Goal: Task Accomplishment & Management: Manage account settings

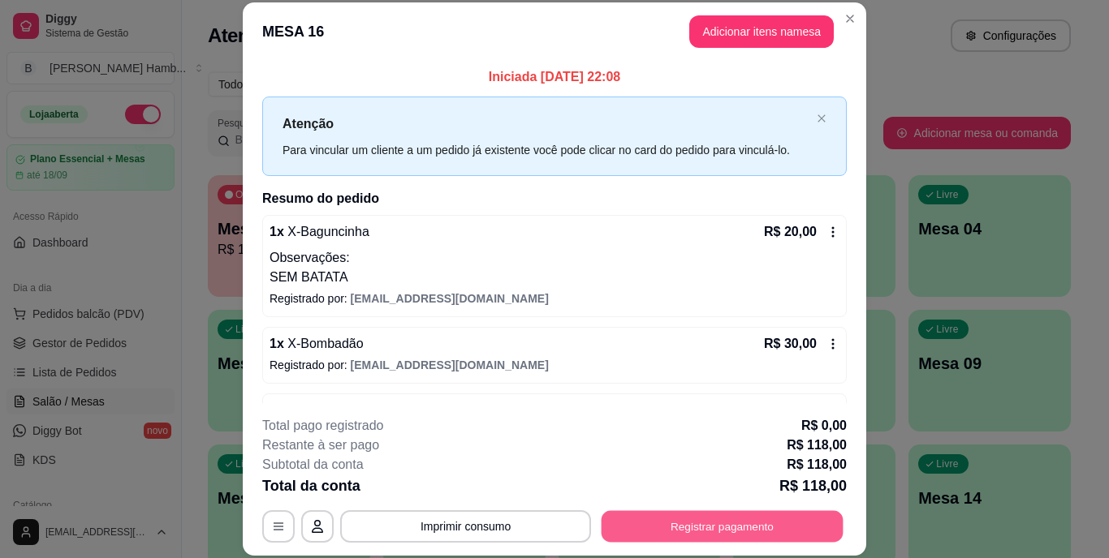
click at [699, 520] on button "Registrar pagamento" at bounding box center [722, 527] width 242 height 32
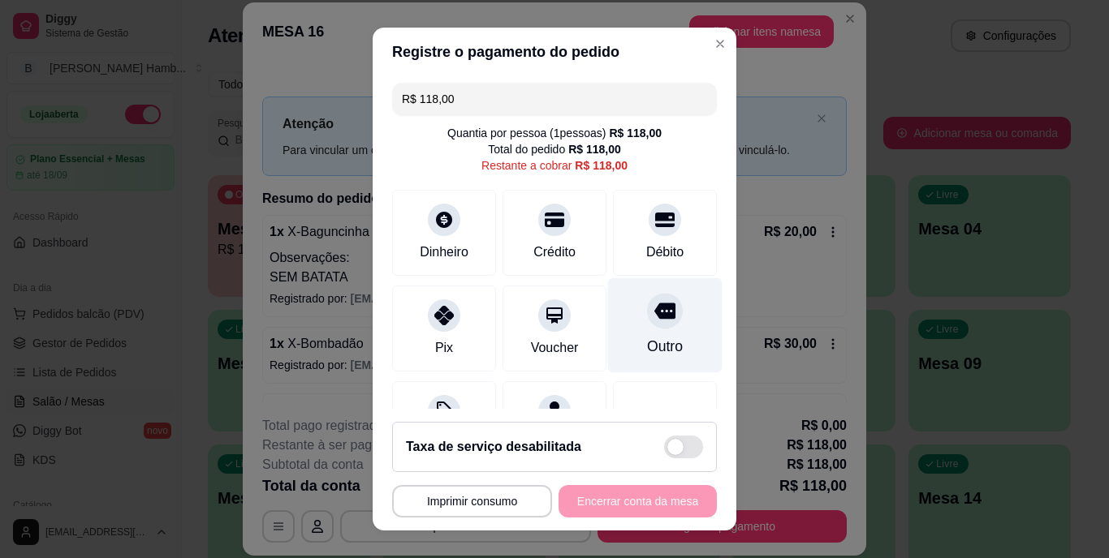
click at [647, 325] on div at bounding box center [665, 312] width 36 height 36
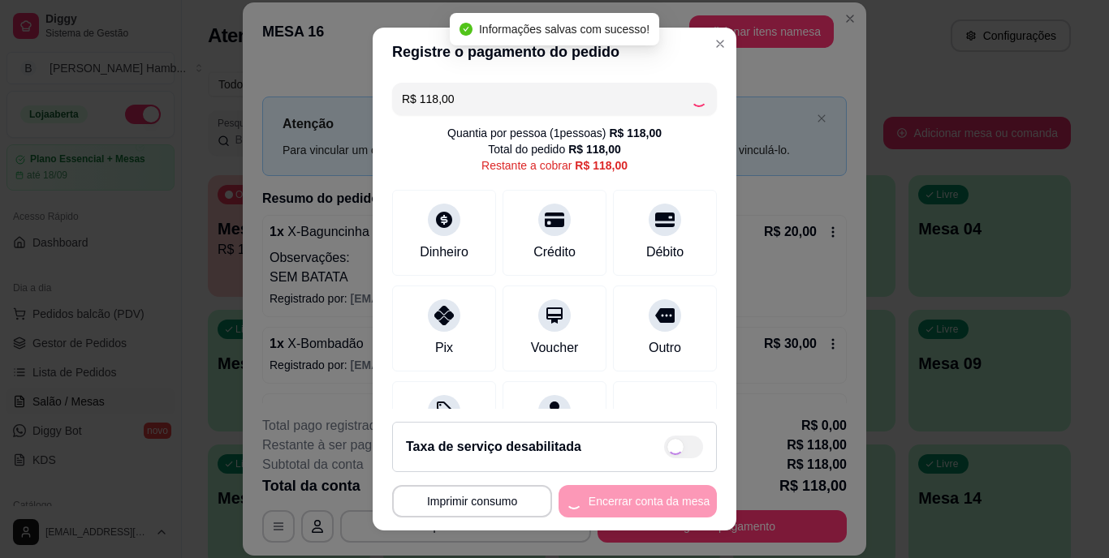
type input "R$ 0,00"
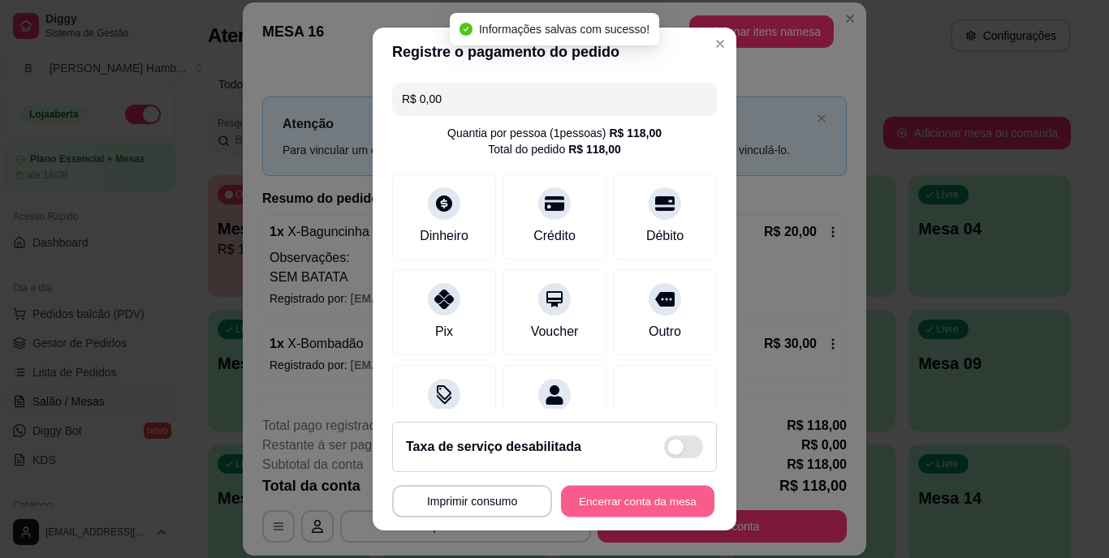
click at [628, 502] on button "Encerrar conta da mesa" at bounding box center [637, 501] width 153 height 32
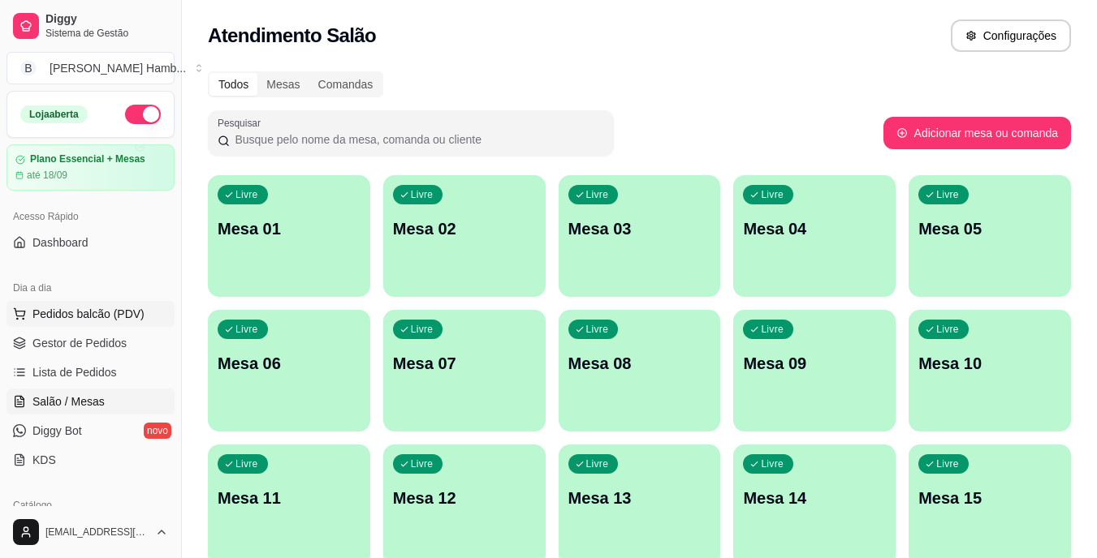
click at [130, 317] on span "Pedidos balcão (PDV)" at bounding box center [88, 314] width 112 height 16
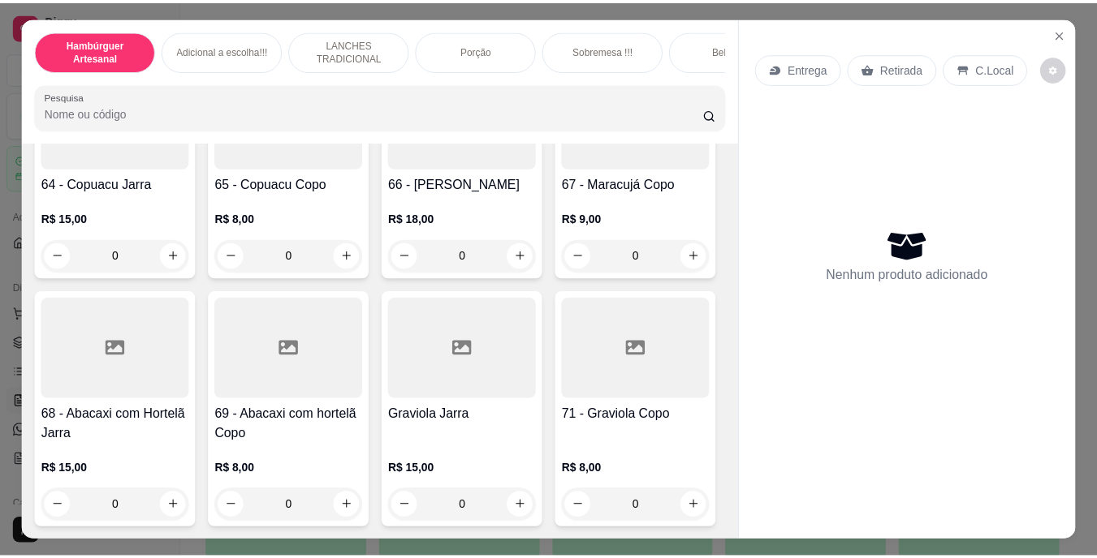
scroll to position [5935, 0]
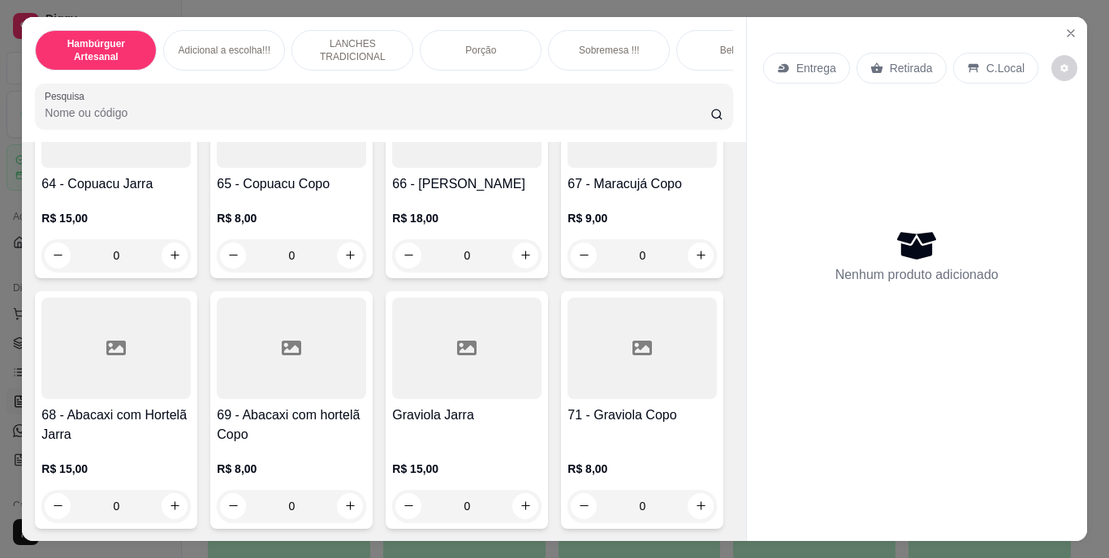
type input "2"
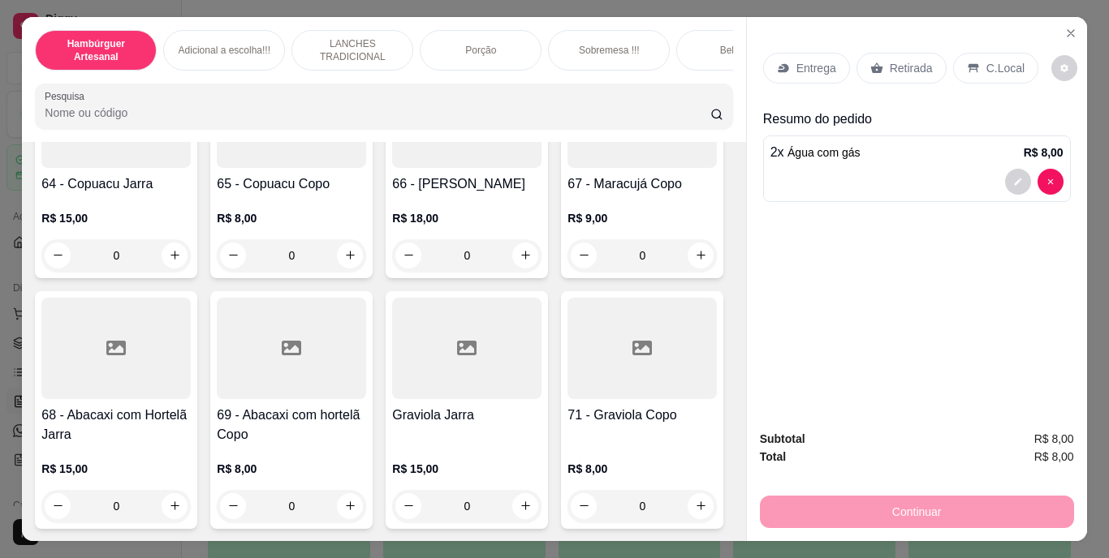
click at [903, 60] on p "Retirada" at bounding box center [911, 68] width 43 height 16
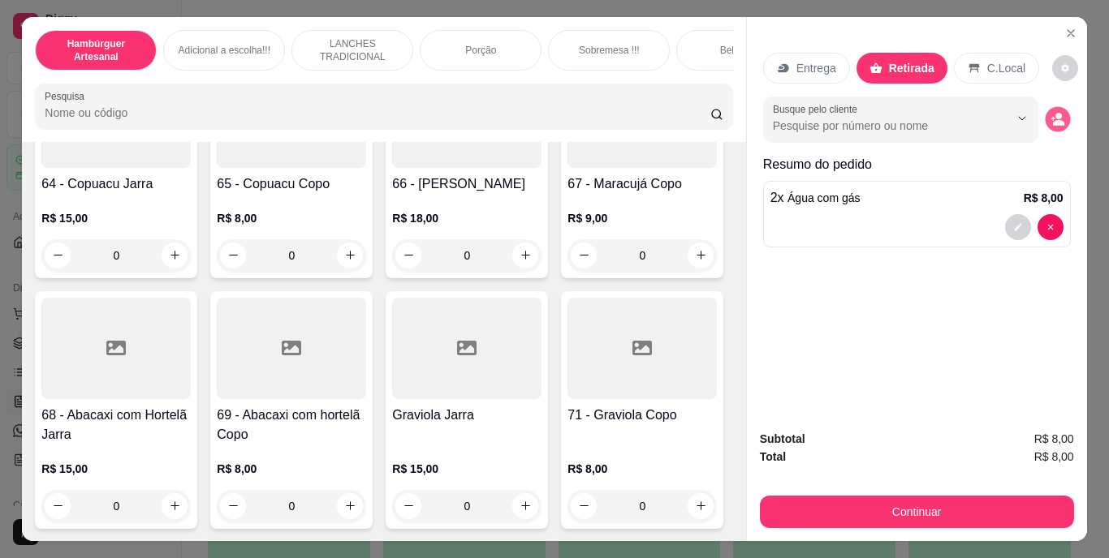
click at [1050, 112] on icon "decrease-product-quantity" at bounding box center [1057, 119] width 14 height 14
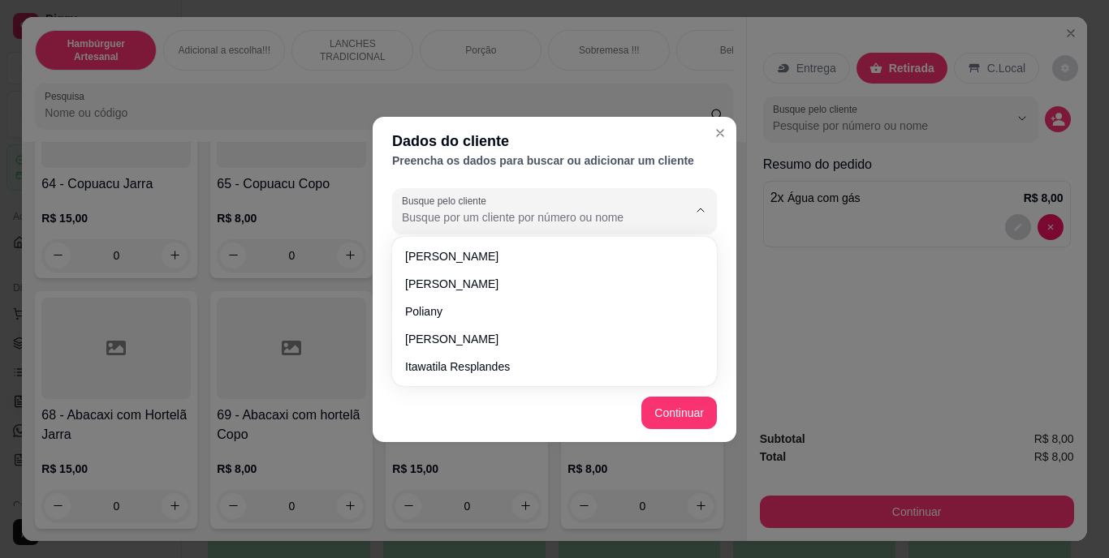
click at [596, 219] on input "Busque pelo cliente" at bounding box center [532, 217] width 260 height 16
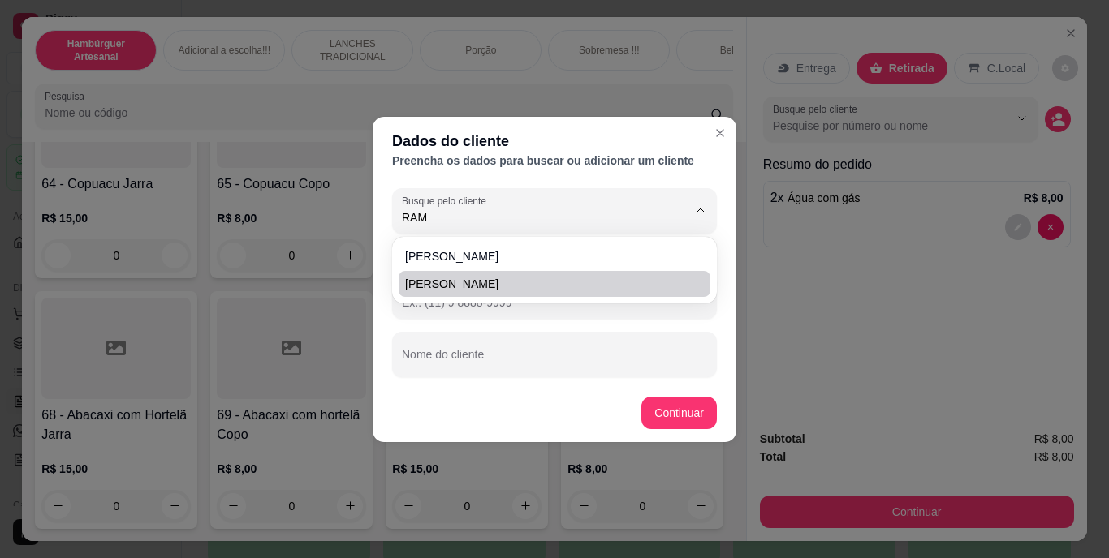
click at [582, 274] on li "[PERSON_NAME]" at bounding box center [555, 284] width 312 height 26
type input "[PERSON_NAME]"
type input "[PHONE_NUMBER]"
type input "[PERSON_NAME]"
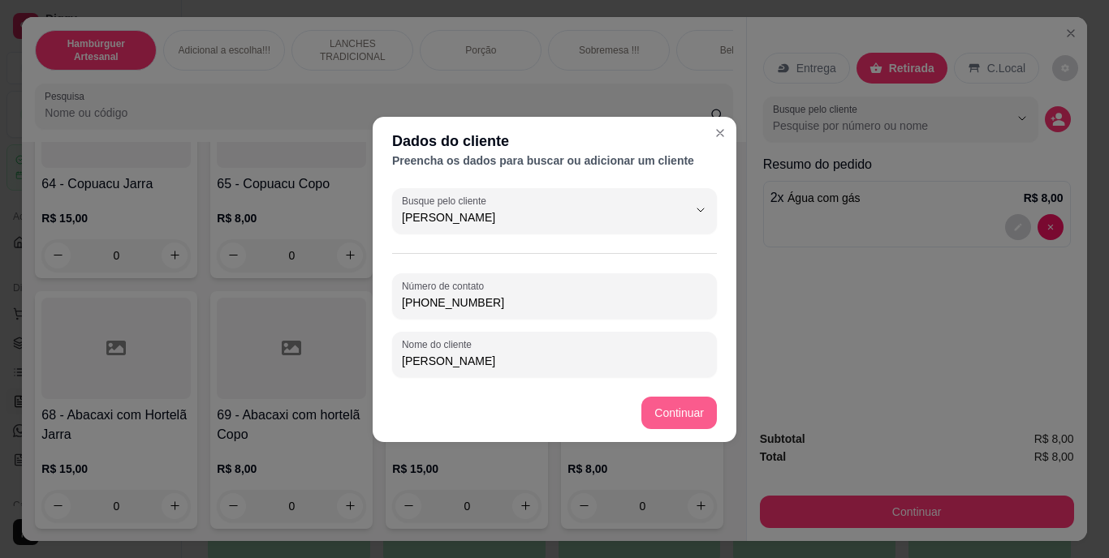
type input "[PERSON_NAME]"
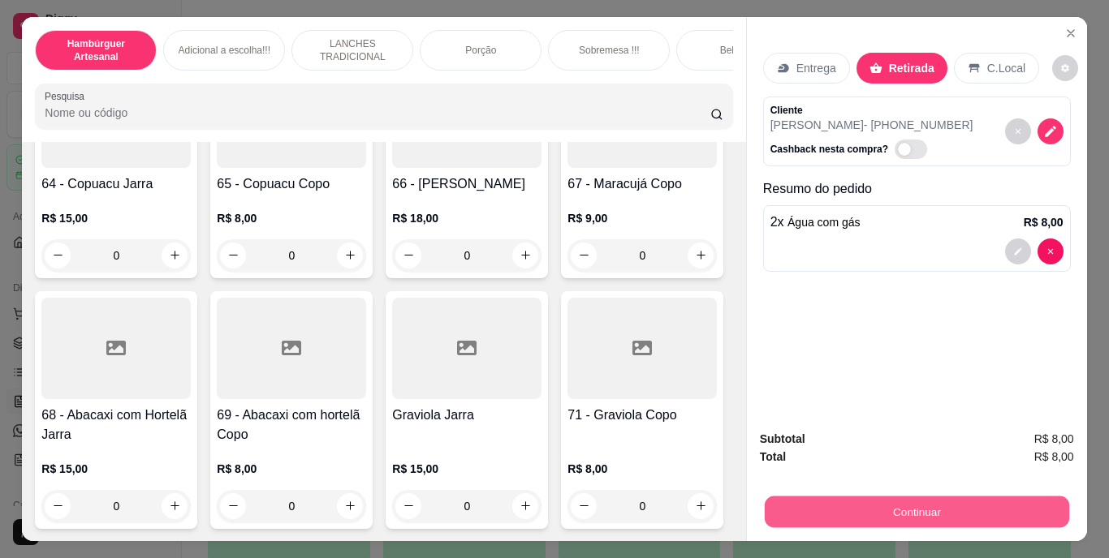
click at [860, 515] on button "Continuar" at bounding box center [916, 513] width 304 height 32
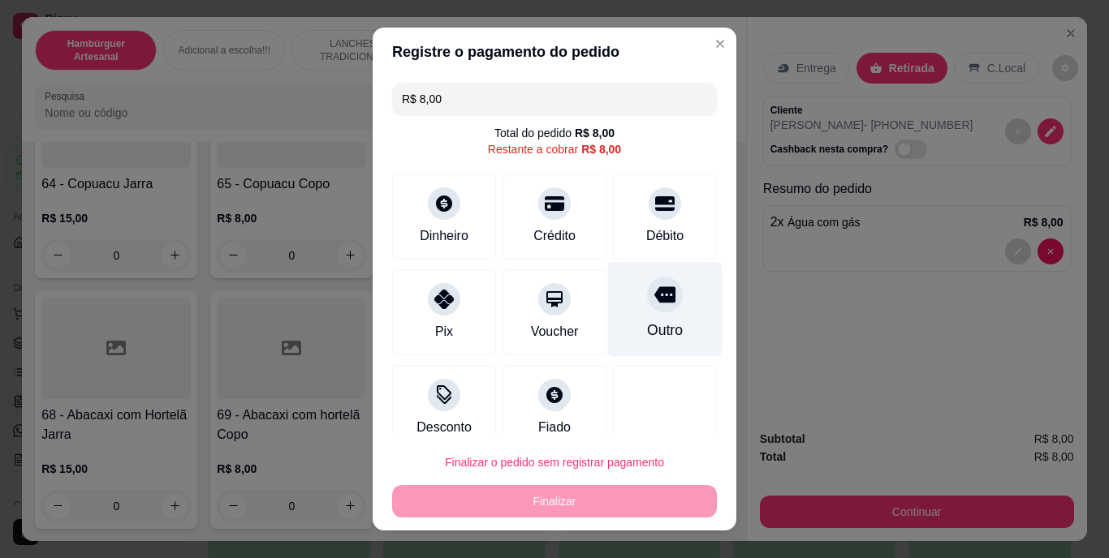
click at [654, 302] on icon at bounding box center [664, 295] width 21 height 16
type input "R$ 0,00"
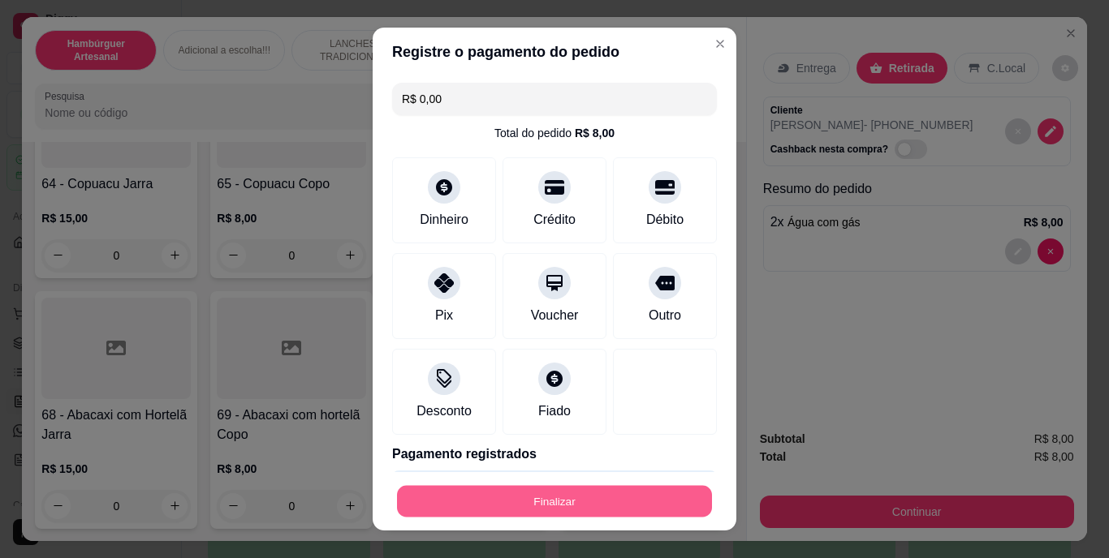
click at [538, 498] on button "Finalizar" at bounding box center [554, 501] width 315 height 32
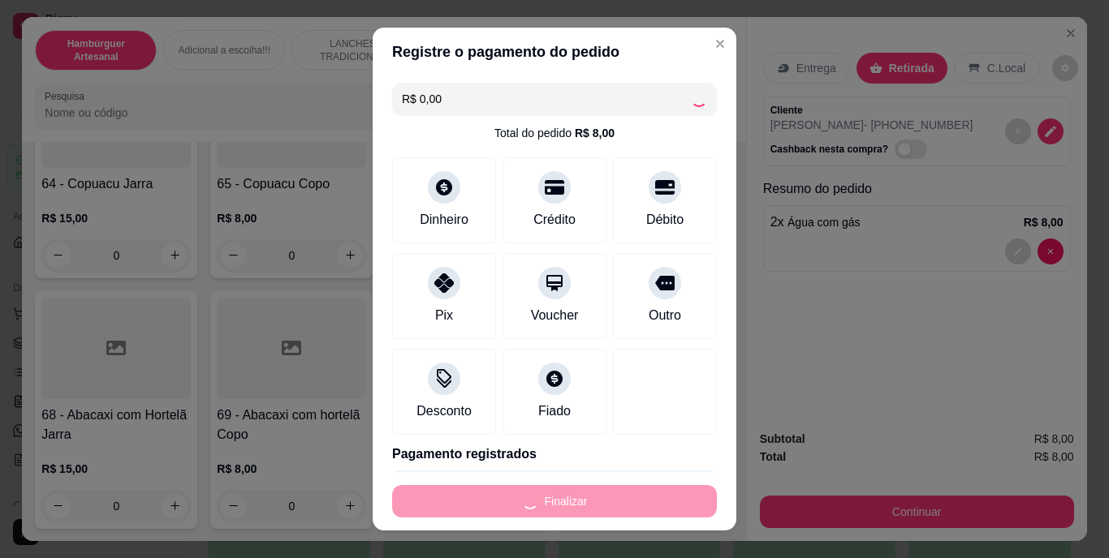
type input "0"
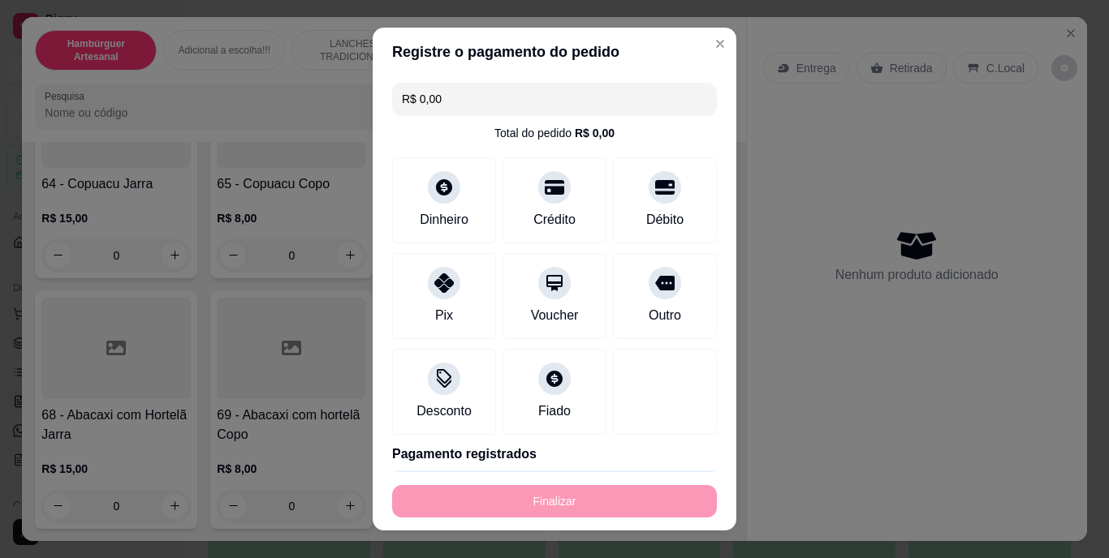
type input "-R$ 8,00"
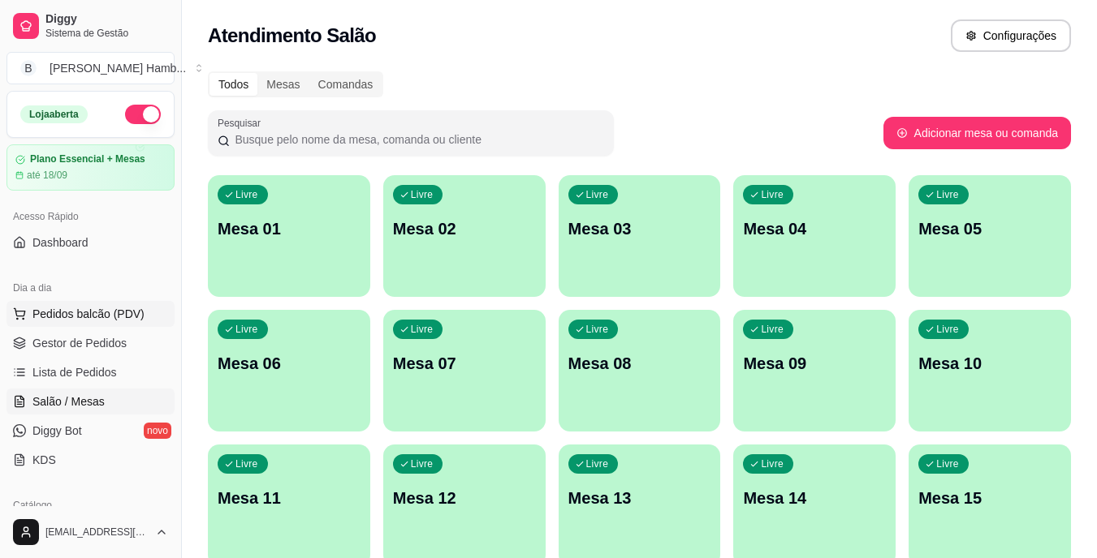
click at [104, 317] on span "Pedidos balcão (PDV)" at bounding box center [88, 314] width 112 height 16
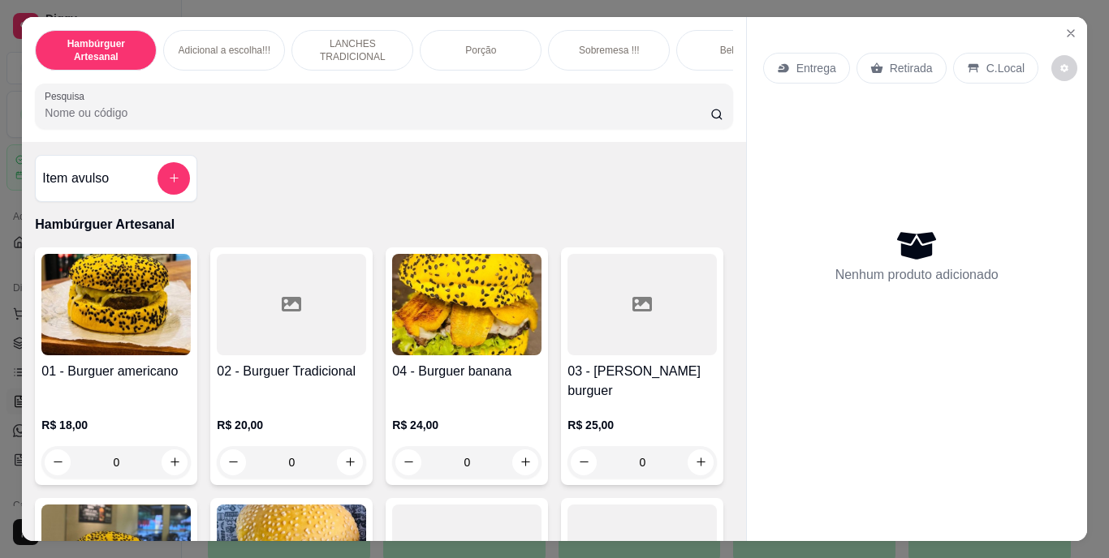
click at [272, 121] on input "Pesquisa" at bounding box center [378, 113] width 666 height 16
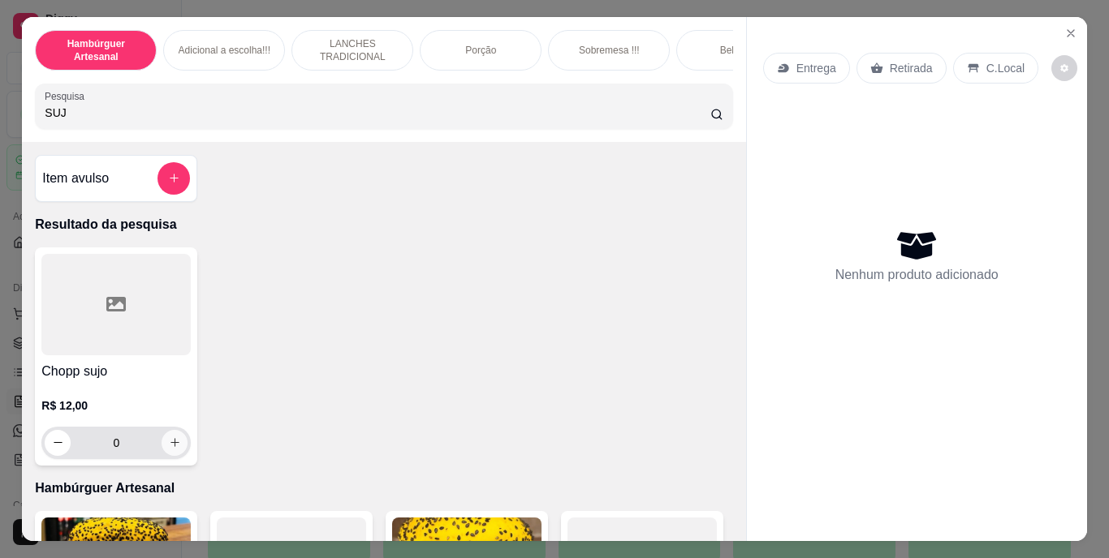
type input "SUJ"
click at [169, 449] on icon "increase-product-quantity" at bounding box center [175, 443] width 12 height 12
type input "1"
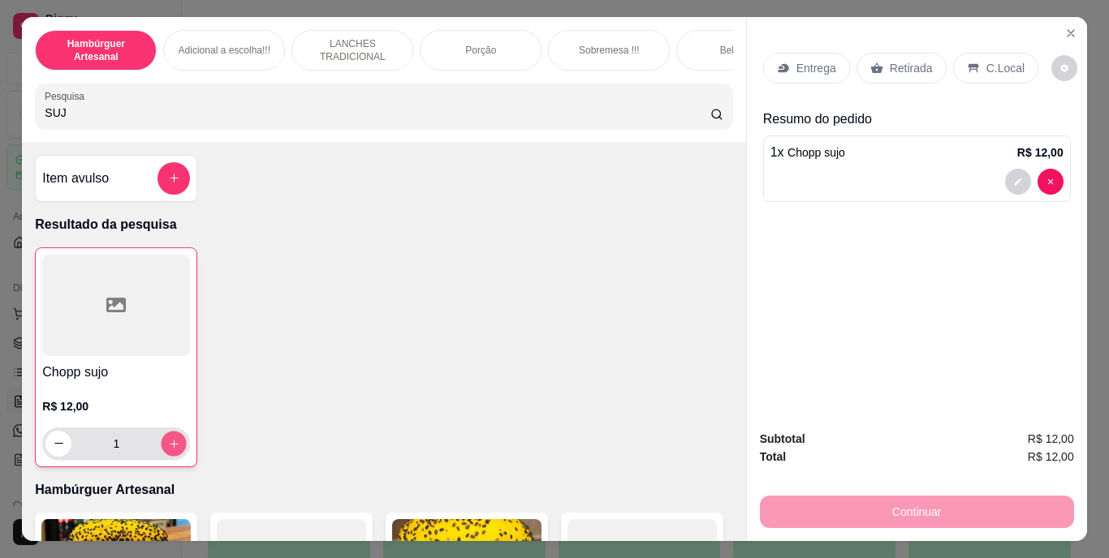
click at [168, 450] on icon "increase-product-quantity" at bounding box center [174, 444] width 12 height 12
type input "2"
click at [916, 60] on p "Retirada" at bounding box center [911, 68] width 43 height 16
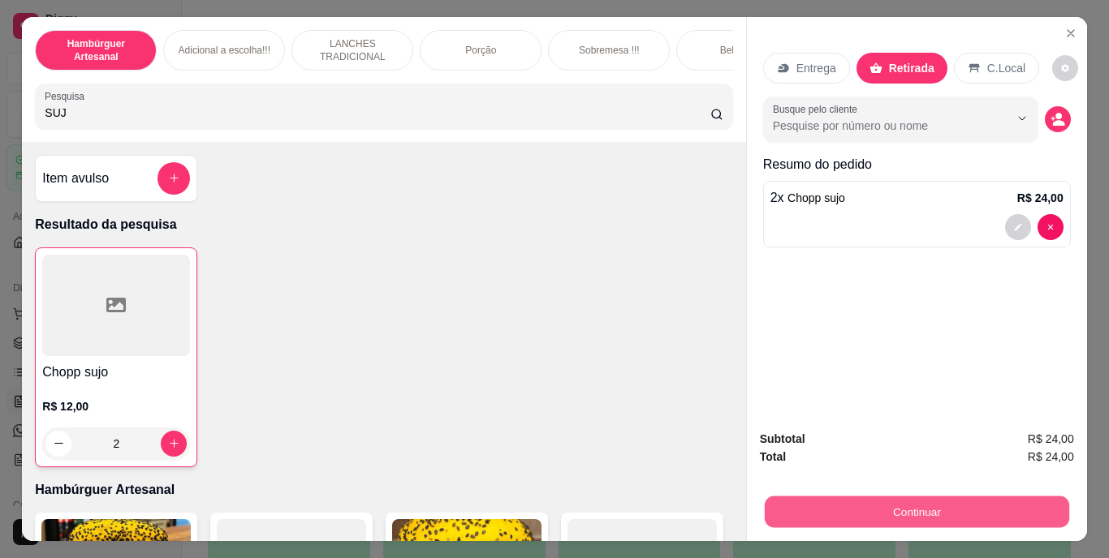
click at [838, 497] on button "Continuar" at bounding box center [916, 513] width 304 height 32
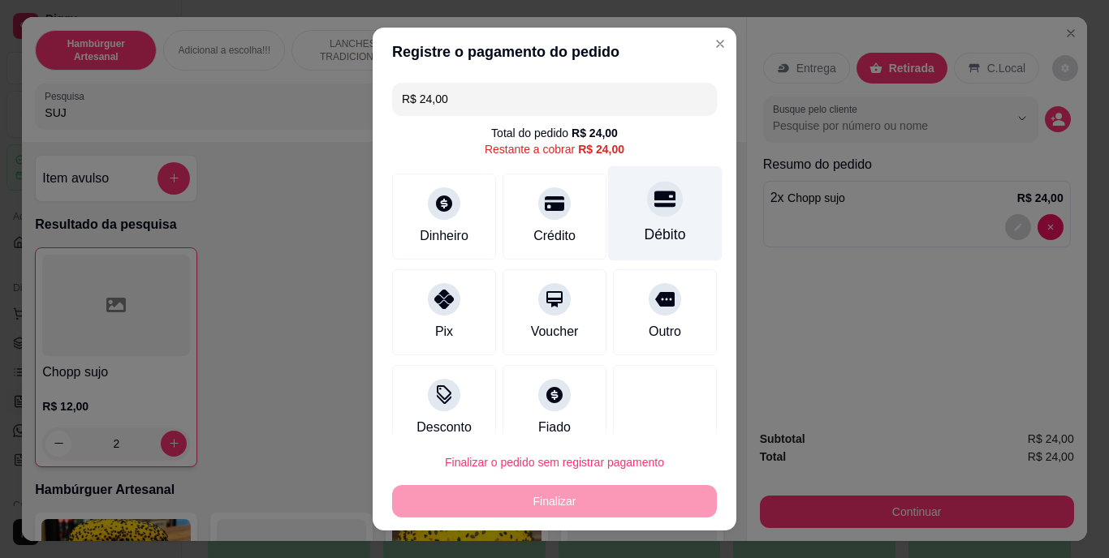
click at [631, 220] on div "Débito" at bounding box center [665, 213] width 114 height 95
type input "R$ 0,00"
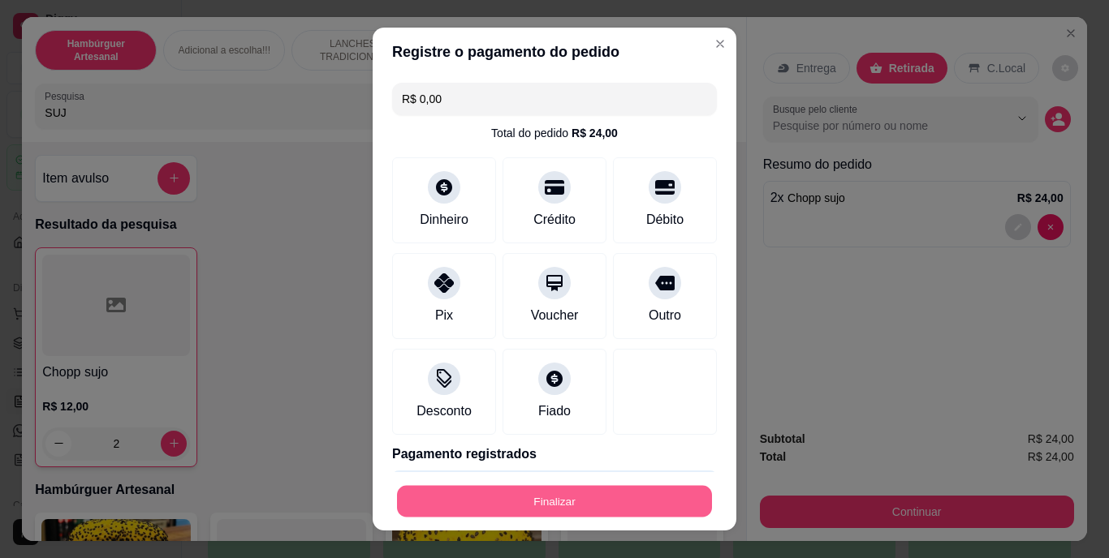
click at [600, 489] on button "Finalizar" at bounding box center [554, 501] width 315 height 32
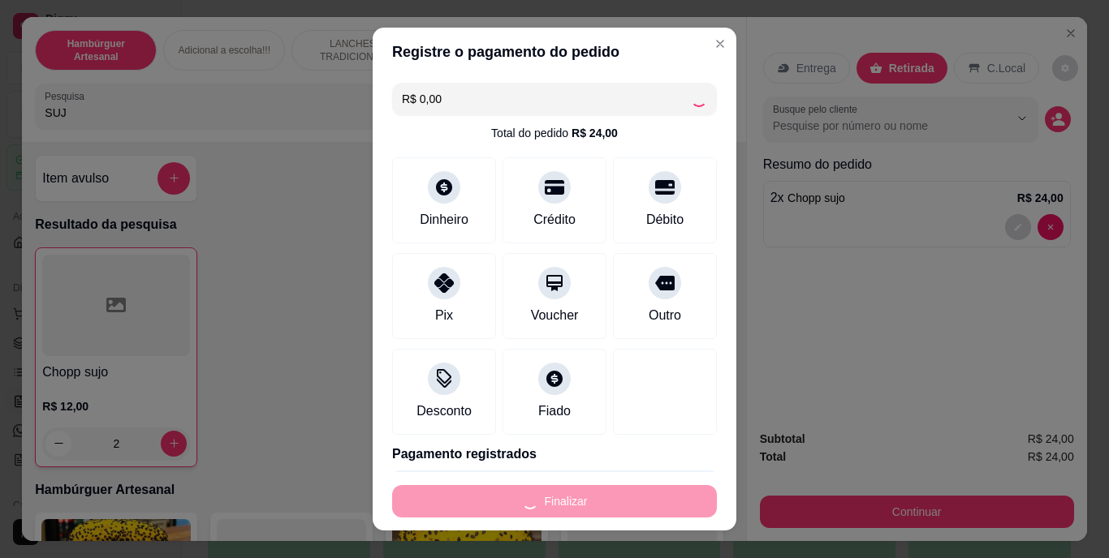
type input "0"
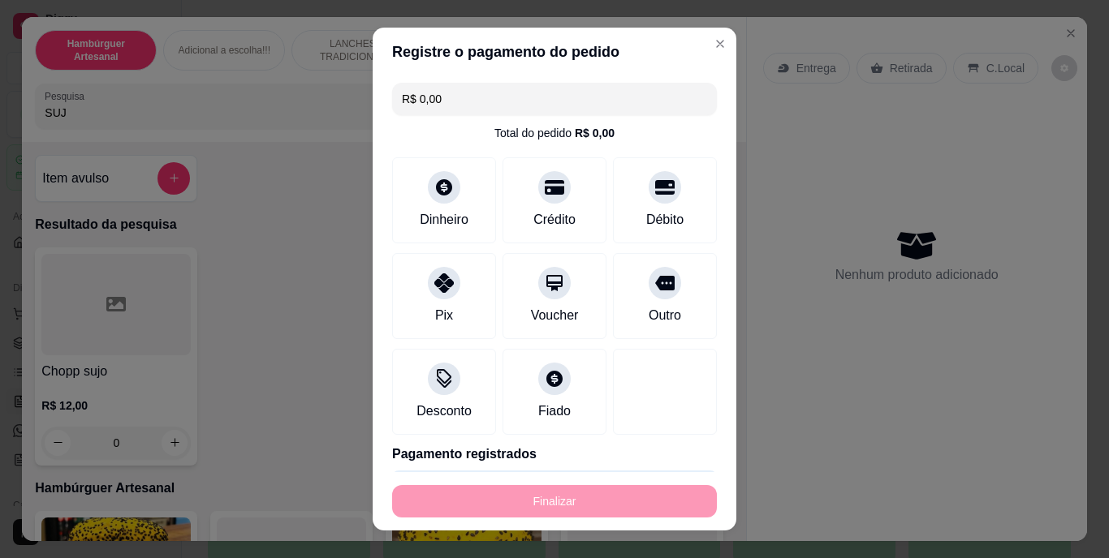
type input "-R$ 24,00"
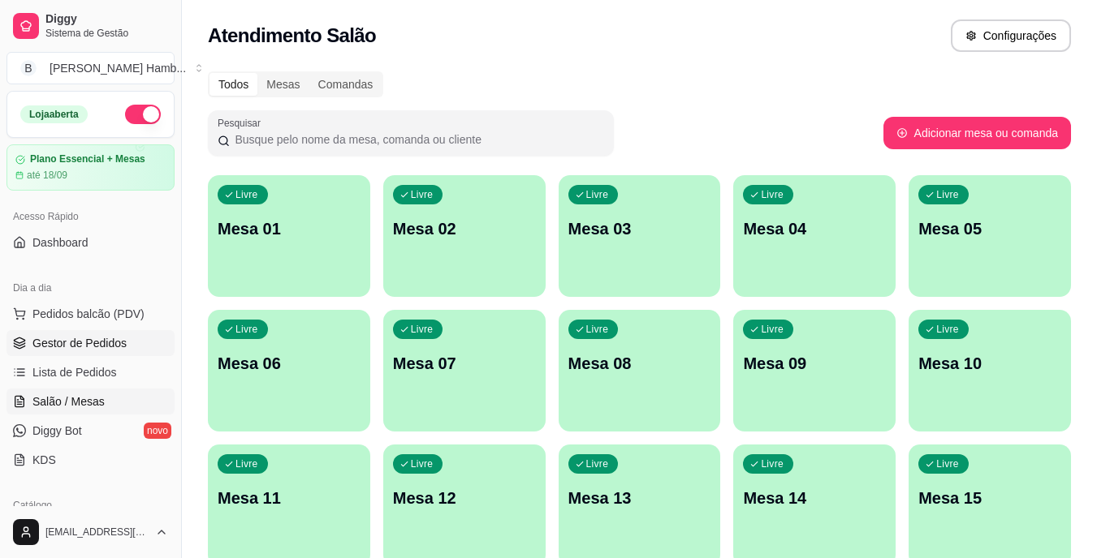
click at [136, 335] on link "Gestor de Pedidos" at bounding box center [90, 343] width 168 height 26
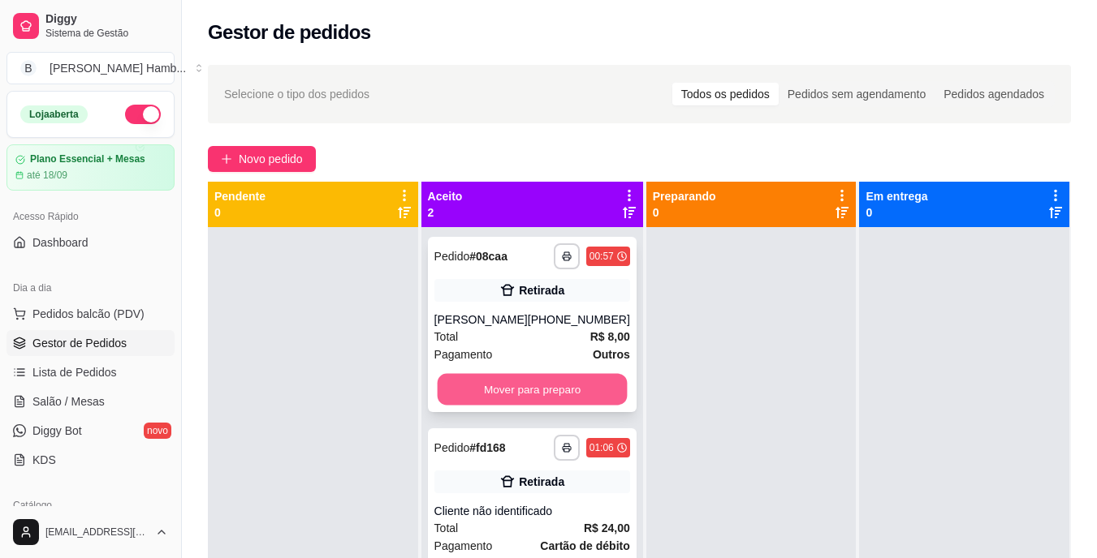
click at [479, 404] on button "Mover para preparo" at bounding box center [532, 390] width 190 height 32
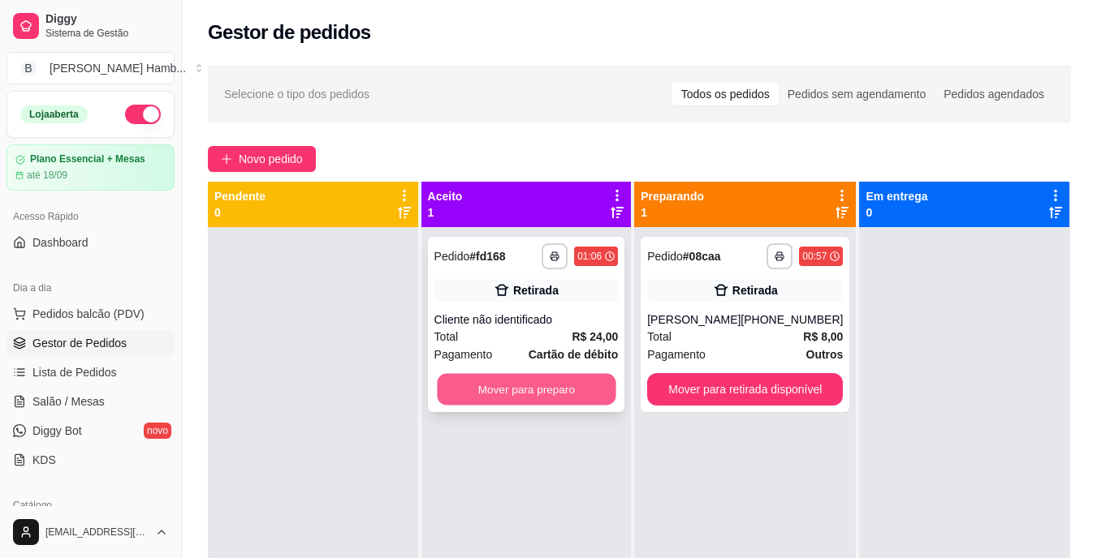
click at [494, 386] on button "Mover para preparo" at bounding box center [526, 390] width 179 height 32
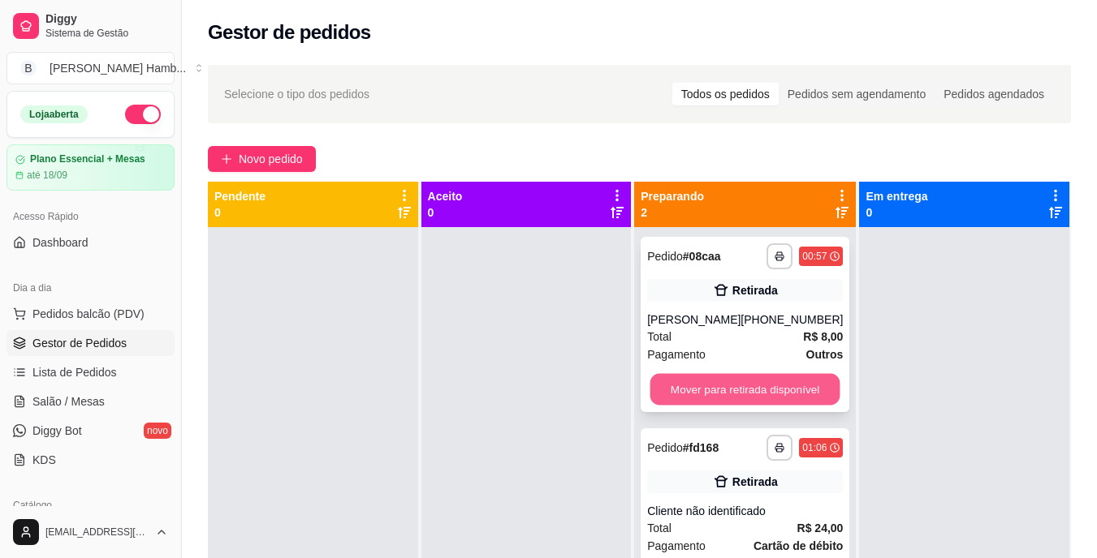
click at [703, 383] on button "Mover para retirada disponível" at bounding box center [745, 390] width 190 height 32
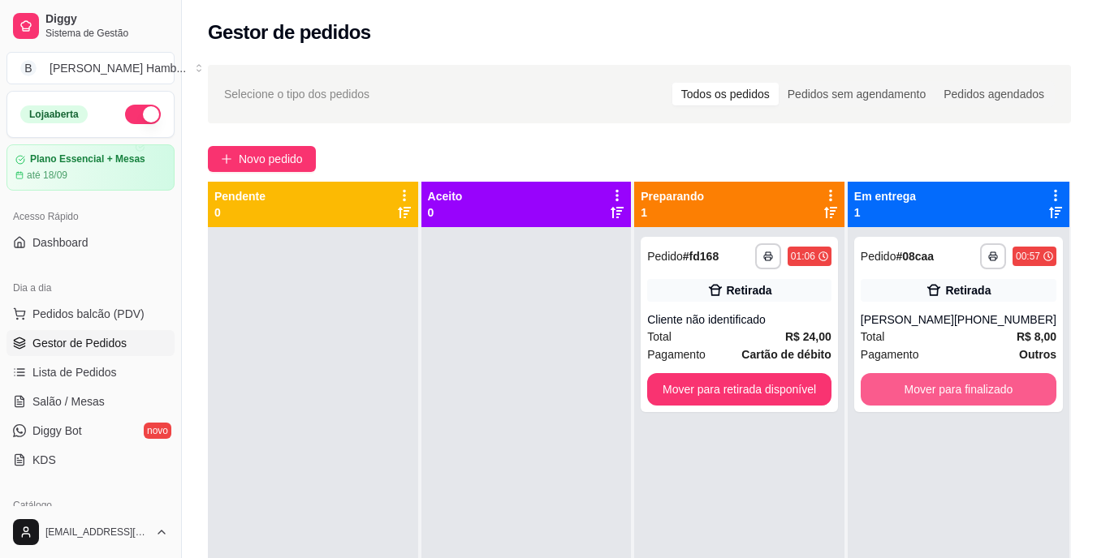
click at [930, 382] on div "**********" at bounding box center [639, 461] width 863 height 558
click at [930, 382] on button "Mover para finalizado" at bounding box center [958, 390] width 190 height 32
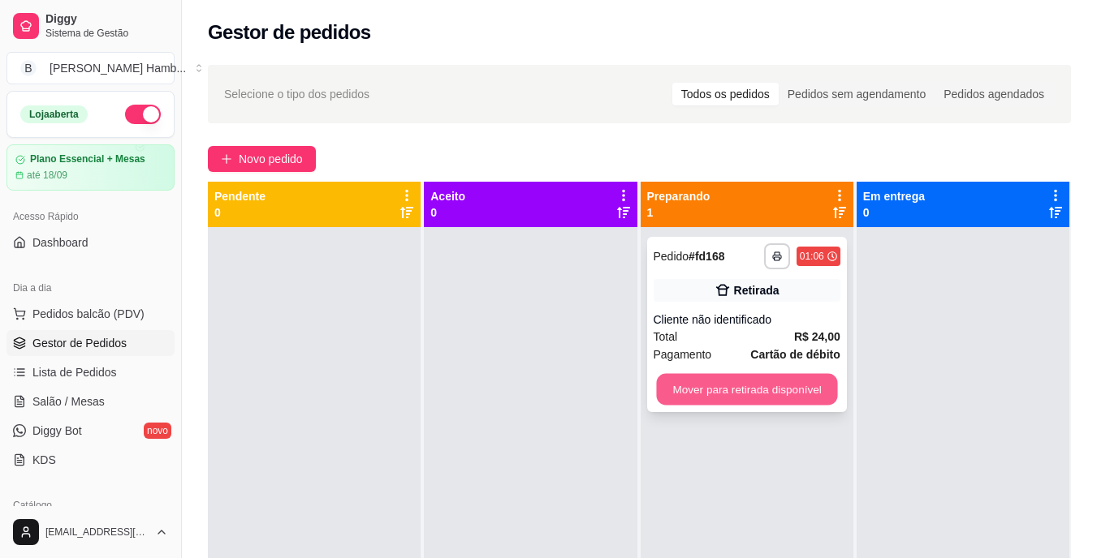
click at [799, 395] on button "Mover para retirada disponível" at bounding box center [746, 390] width 181 height 32
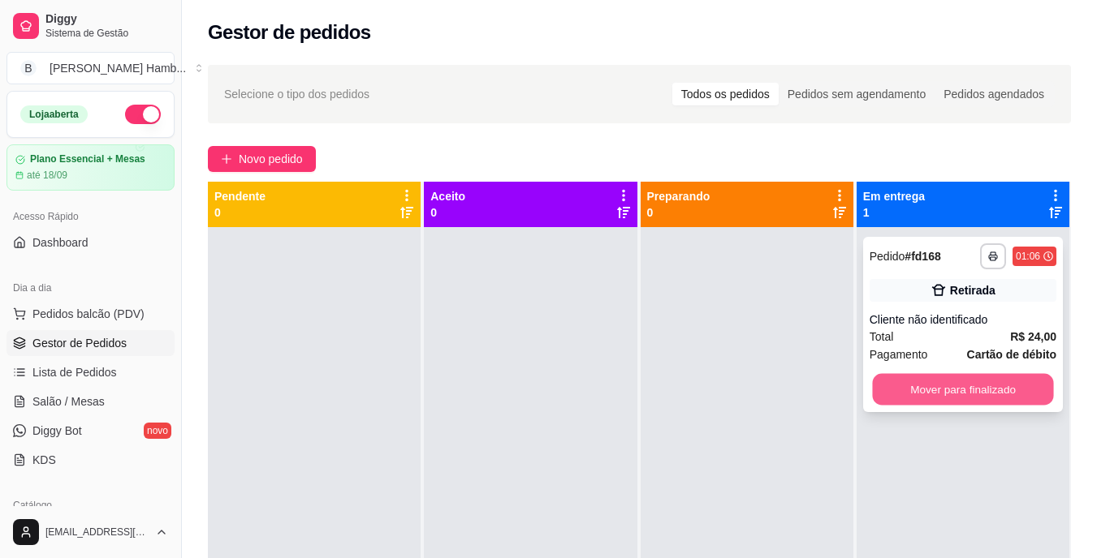
click at [891, 390] on button "Mover para finalizado" at bounding box center [962, 390] width 181 height 32
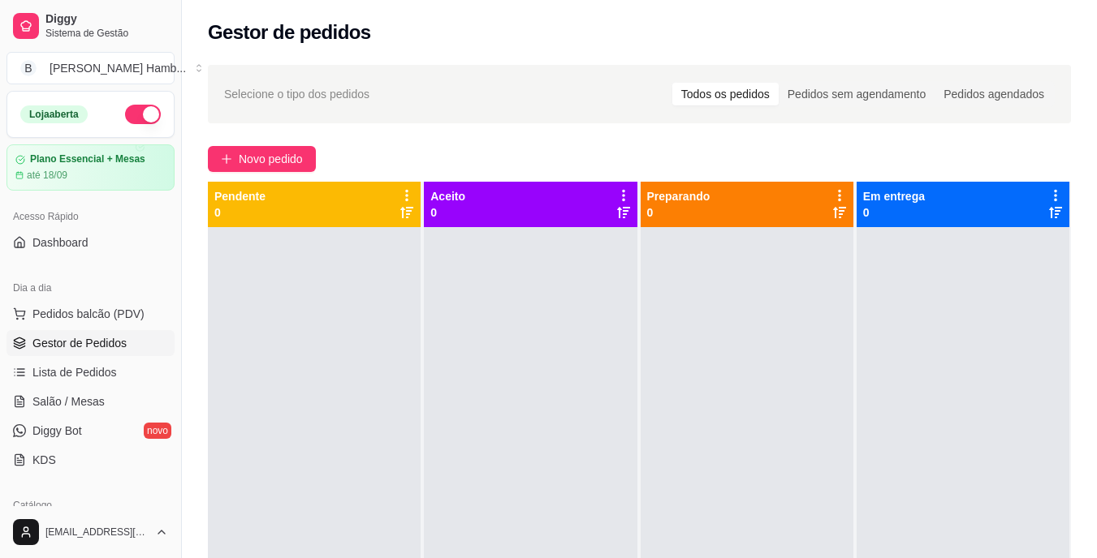
click at [104, 388] on ul "Pedidos balcão (PDV) Gestor de Pedidos Lista de Pedidos Salão / Mesas Diggy Bot…" at bounding box center [90, 387] width 168 height 172
click at [99, 398] on span "Salão / Mesas" at bounding box center [68, 402] width 72 height 16
